Goal: Navigation & Orientation: Find specific page/section

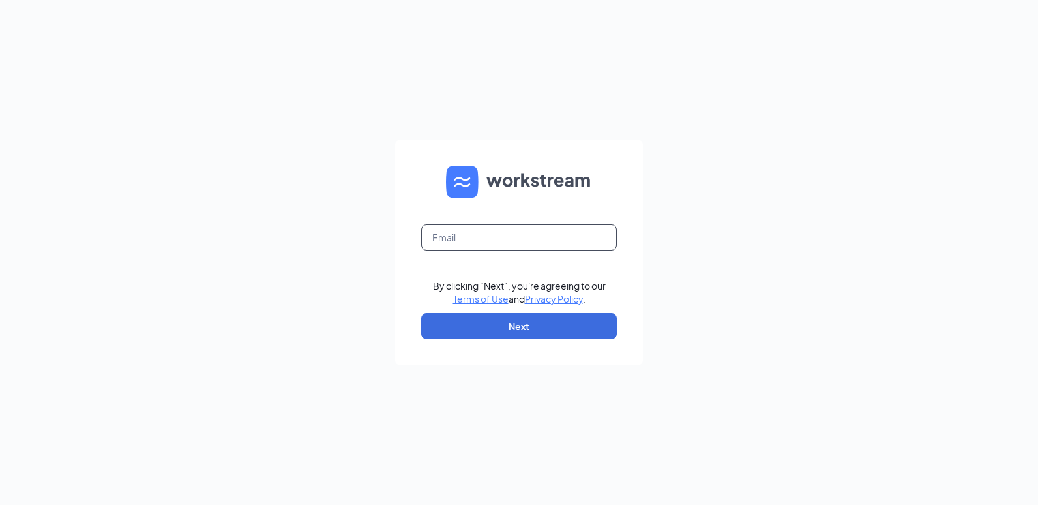
click at [509, 241] on input "text" at bounding box center [519, 237] width 196 height 26
click at [548, 237] on input "[PERSON_NAME][EMAIL_ADDRESS][PERSON_NAME][DOMAIN_NAME]" at bounding box center [519, 237] width 196 height 26
type input "[PERSON_NAME][EMAIL_ADDRESS][PERSON_NAME][DOMAIN_NAME]"
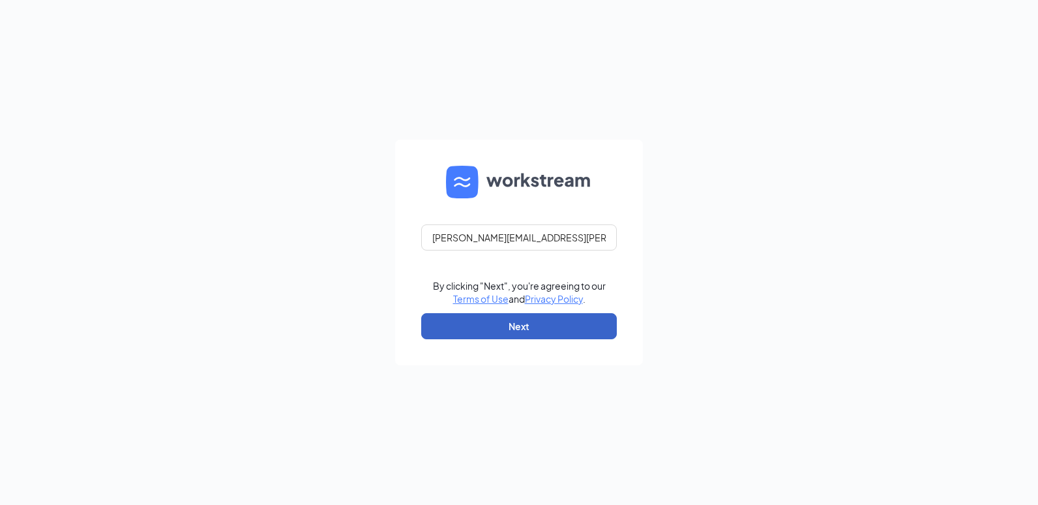
click at [537, 318] on button "Next" at bounding box center [519, 326] width 196 height 26
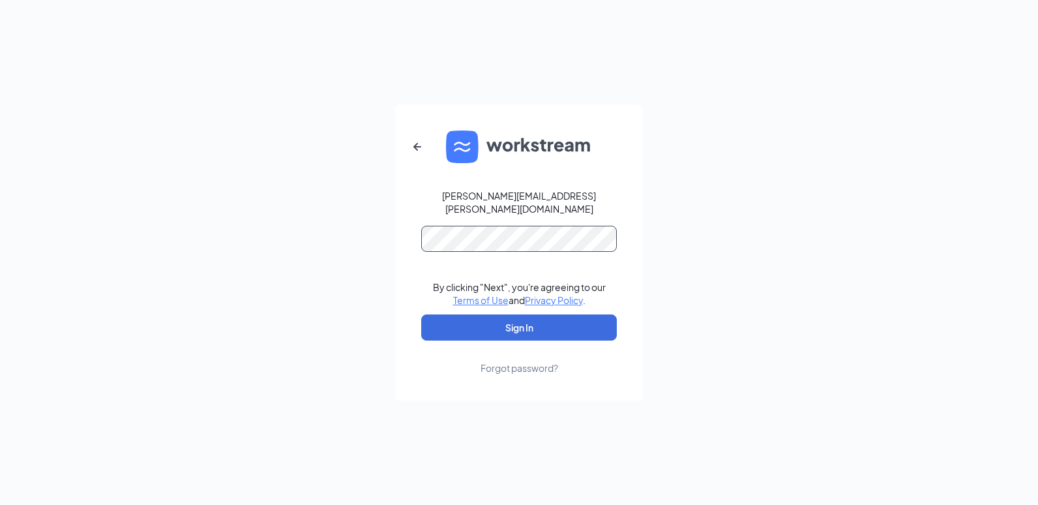
click at [421, 314] on button "Sign In" at bounding box center [519, 327] width 196 height 26
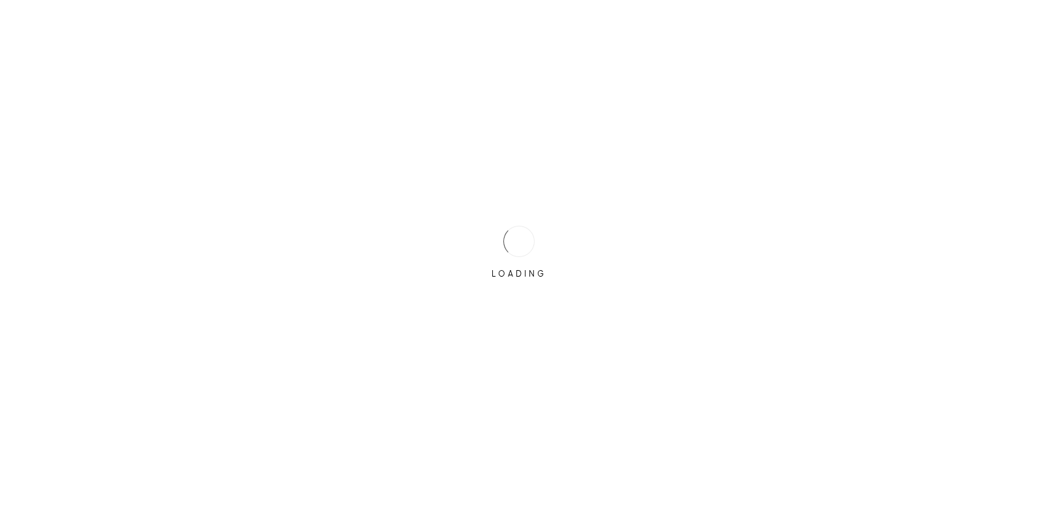
click at [446, 329] on div "LOADING" at bounding box center [519, 252] width 1038 height 505
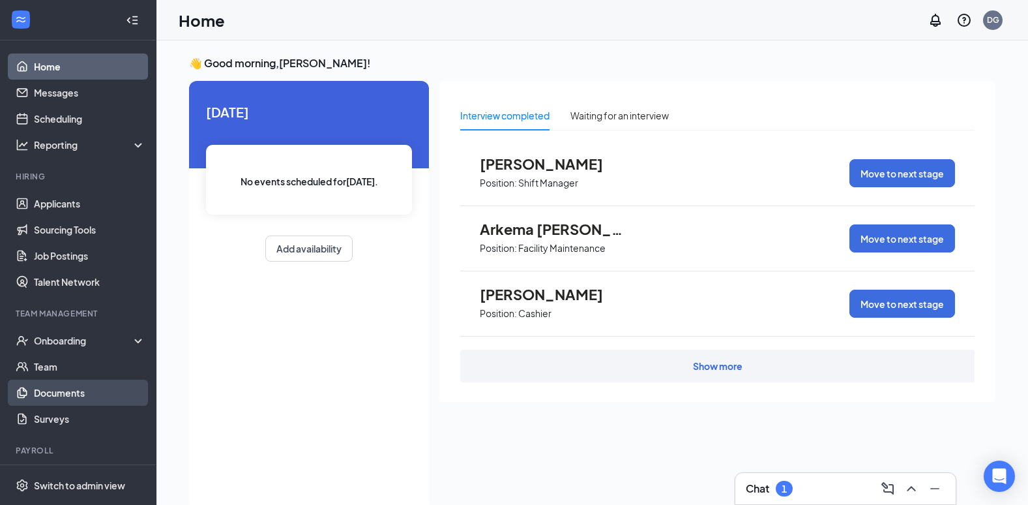
click at [48, 390] on link "Documents" at bounding box center [90, 392] width 112 height 26
